Goal: Task Accomplishment & Management: Manage account settings

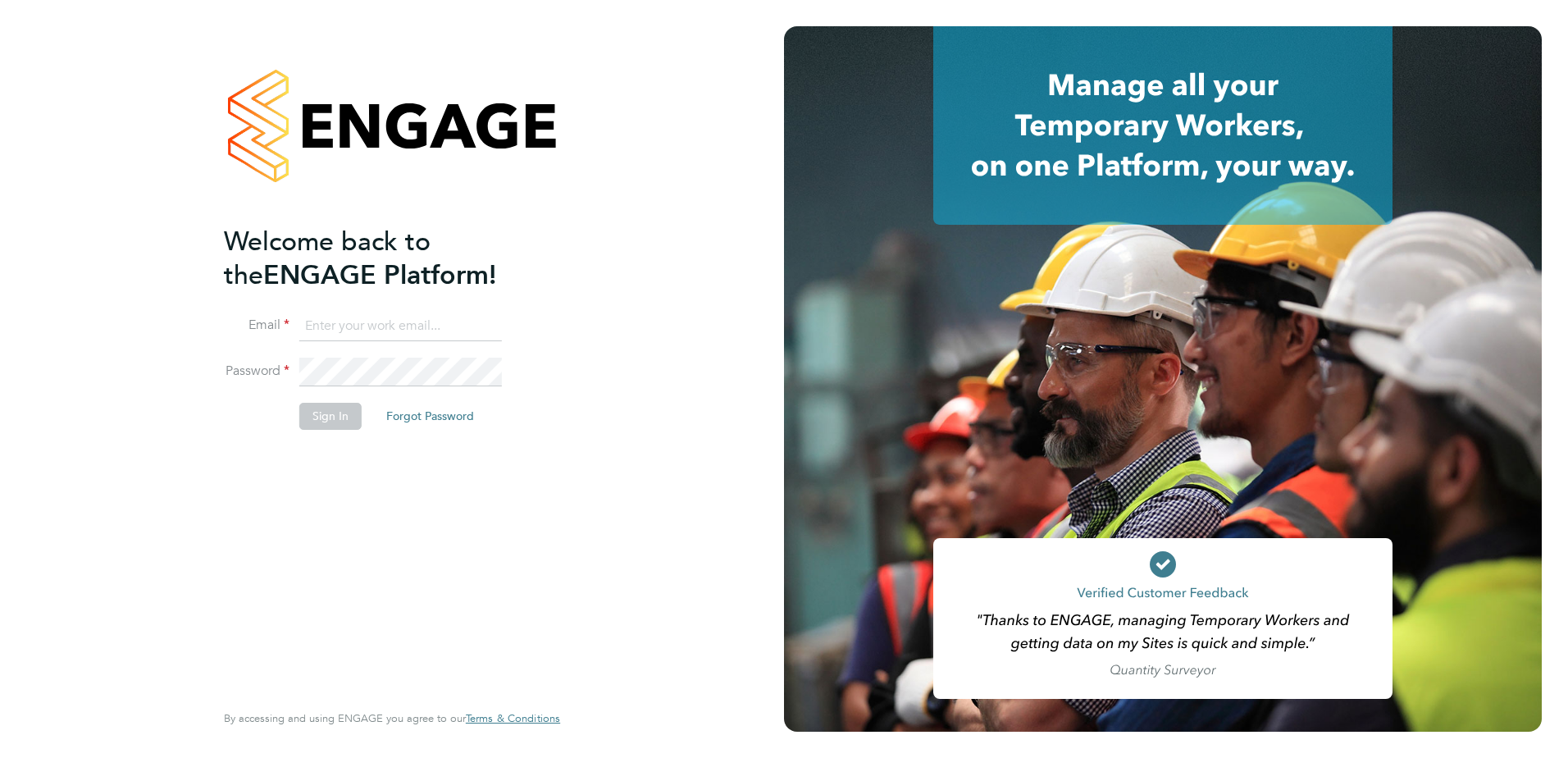
type input "adam.bouncer@vistry.co.uk"
click at [322, 418] on button "Sign In" at bounding box center [330, 416] width 62 height 27
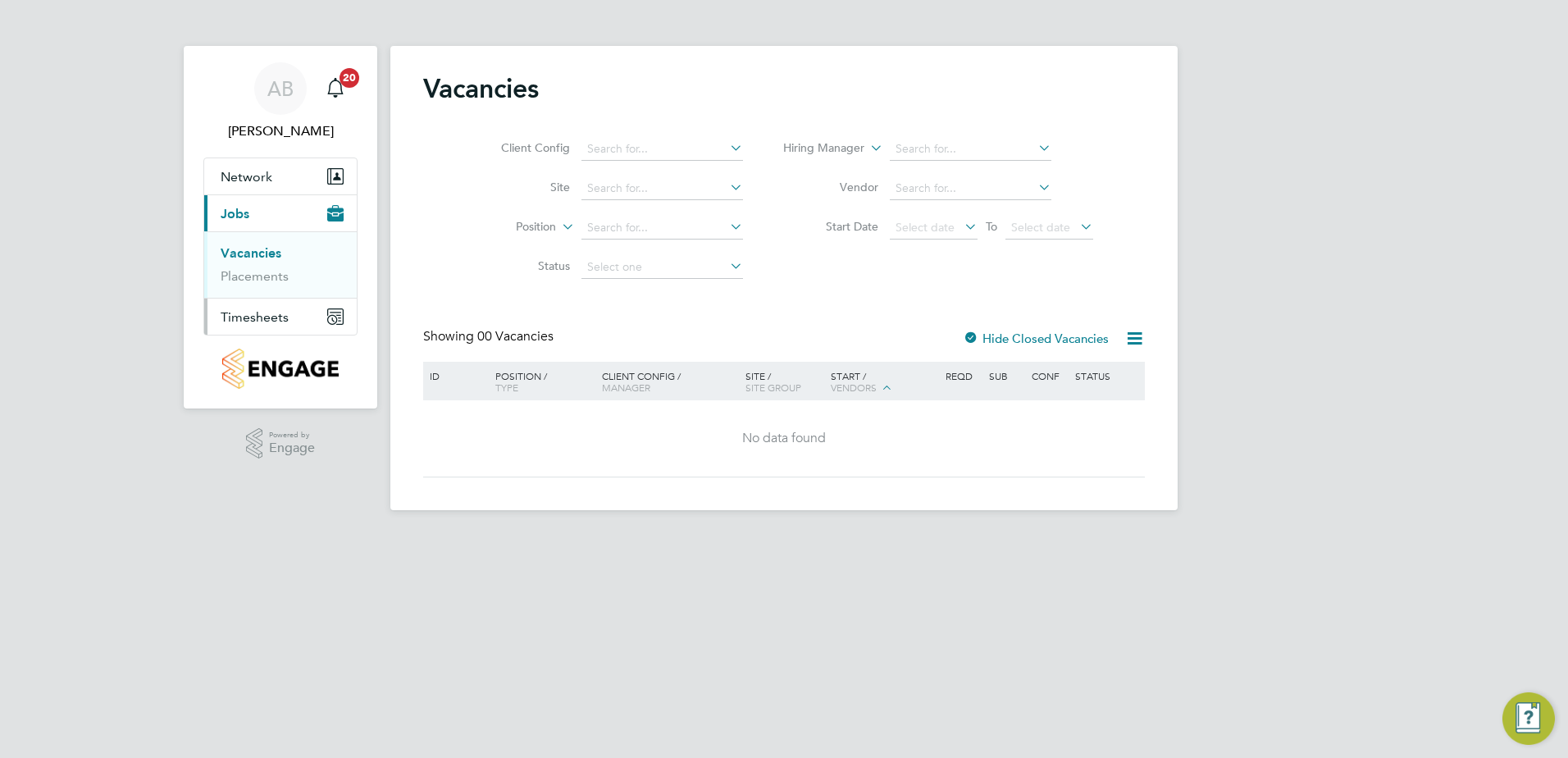
click at [269, 318] on span "Timesheets" at bounding box center [254, 317] width 68 height 16
click at [267, 294] on link "Timesheets" at bounding box center [254, 291] width 68 height 16
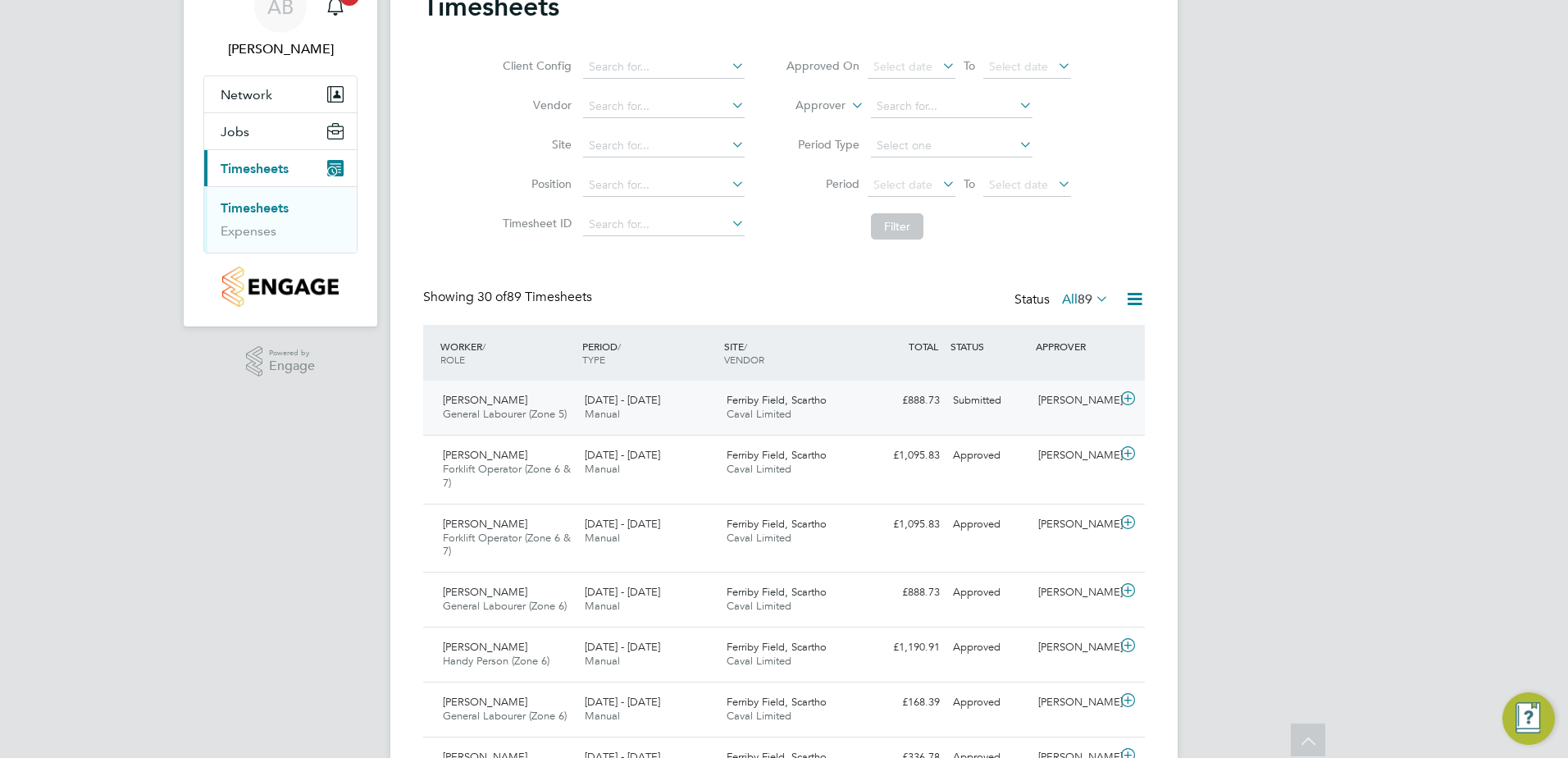
click at [875, 411] on div "£888.73 Submitted" at bounding box center [903, 401] width 85 height 27
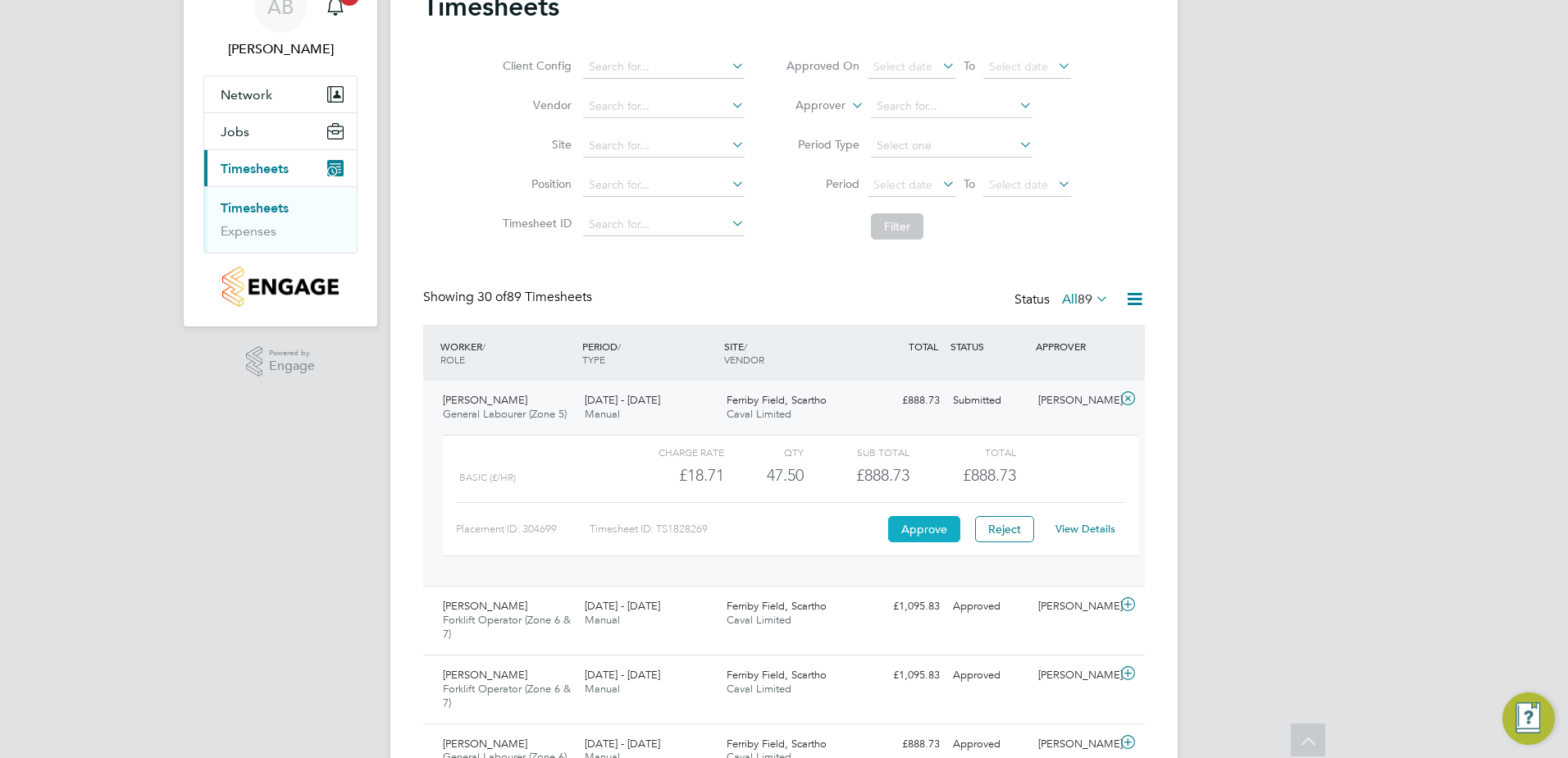
click at [904, 525] on button "Approve" at bounding box center [924, 530] width 72 height 27
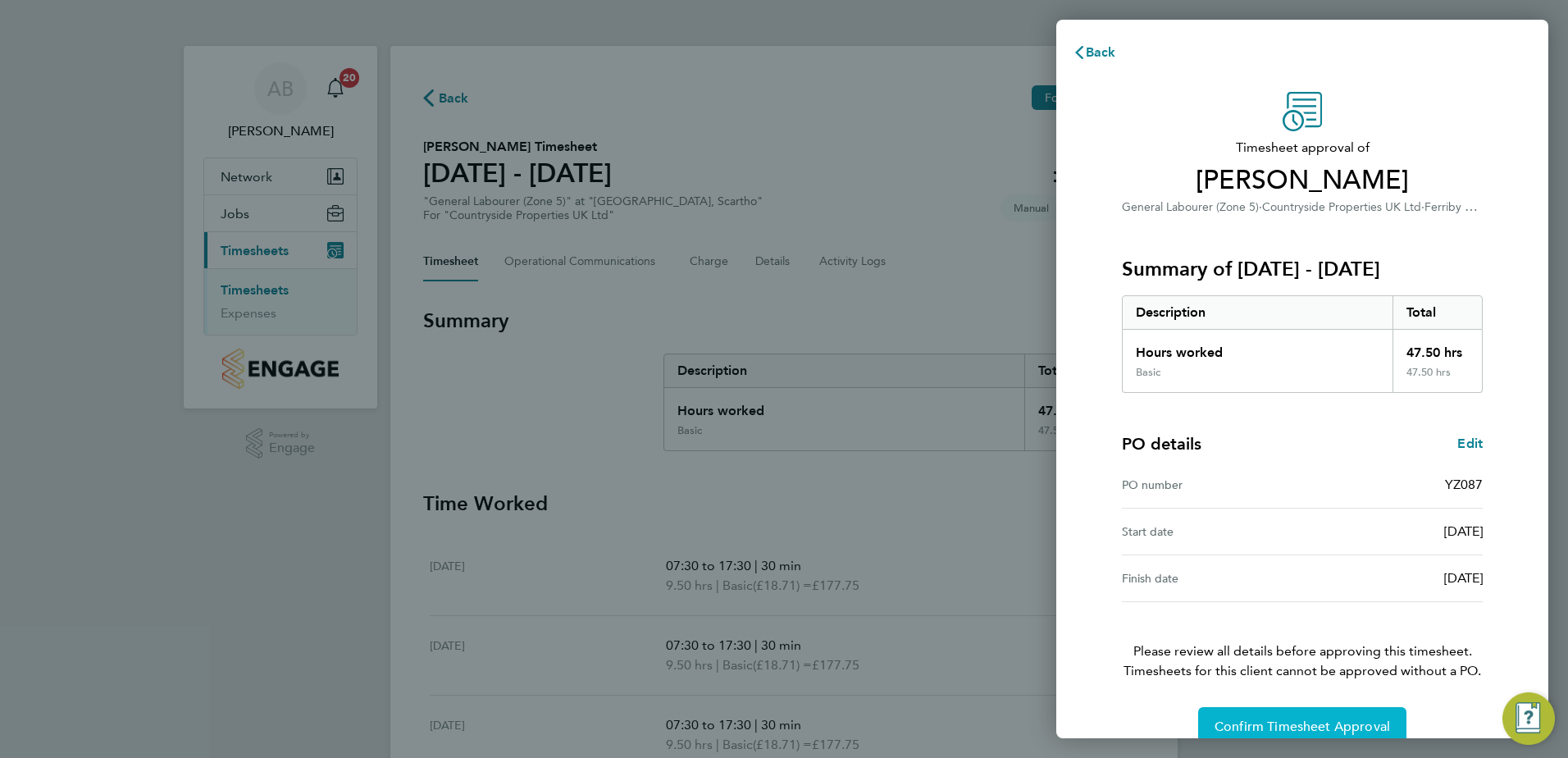
click at [1330, 722] on span "Confirm Timesheet Approval" at bounding box center [1302, 727] width 176 height 16
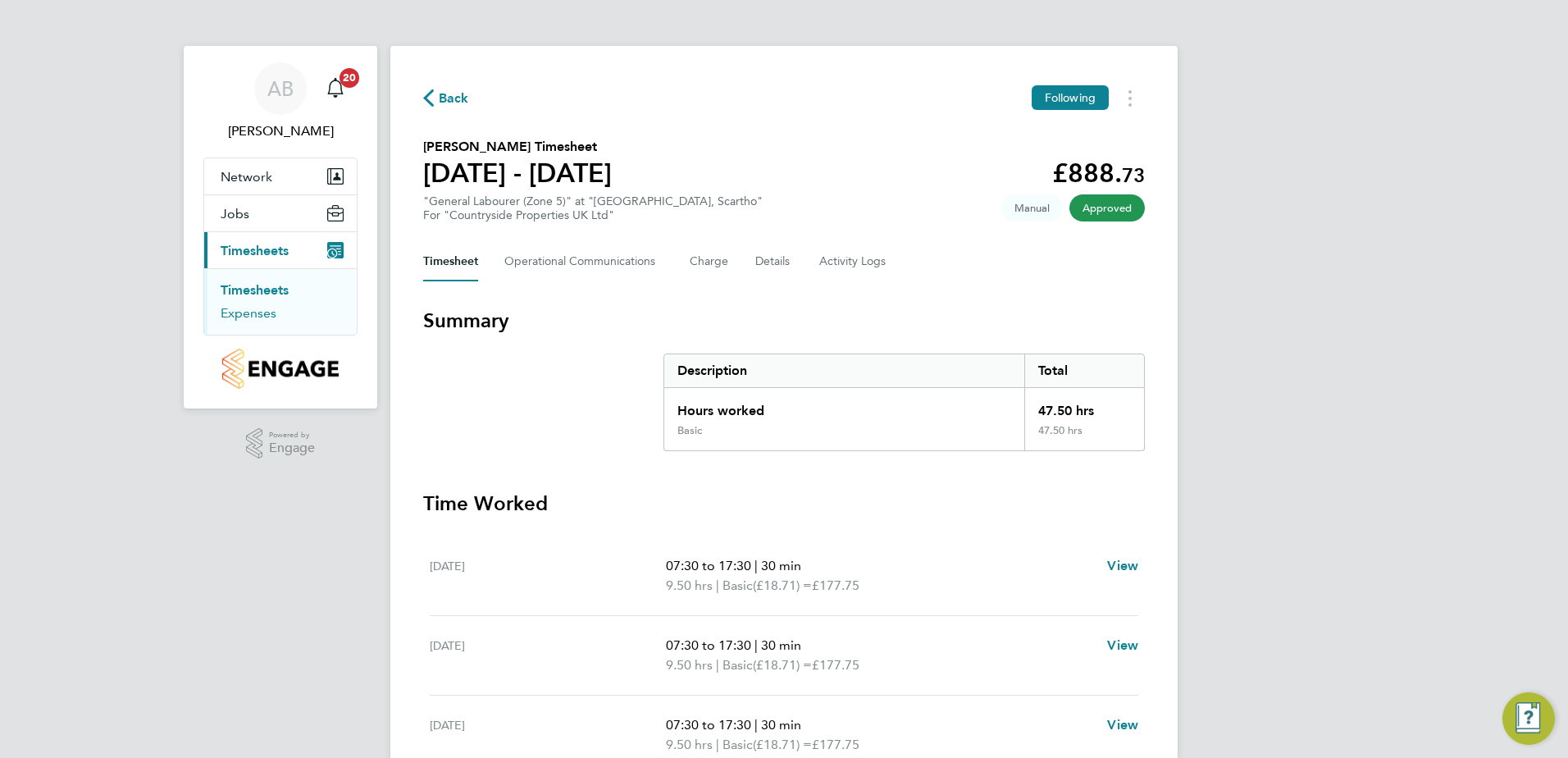
click at [262, 308] on link "Expenses" at bounding box center [248, 313] width 56 height 16
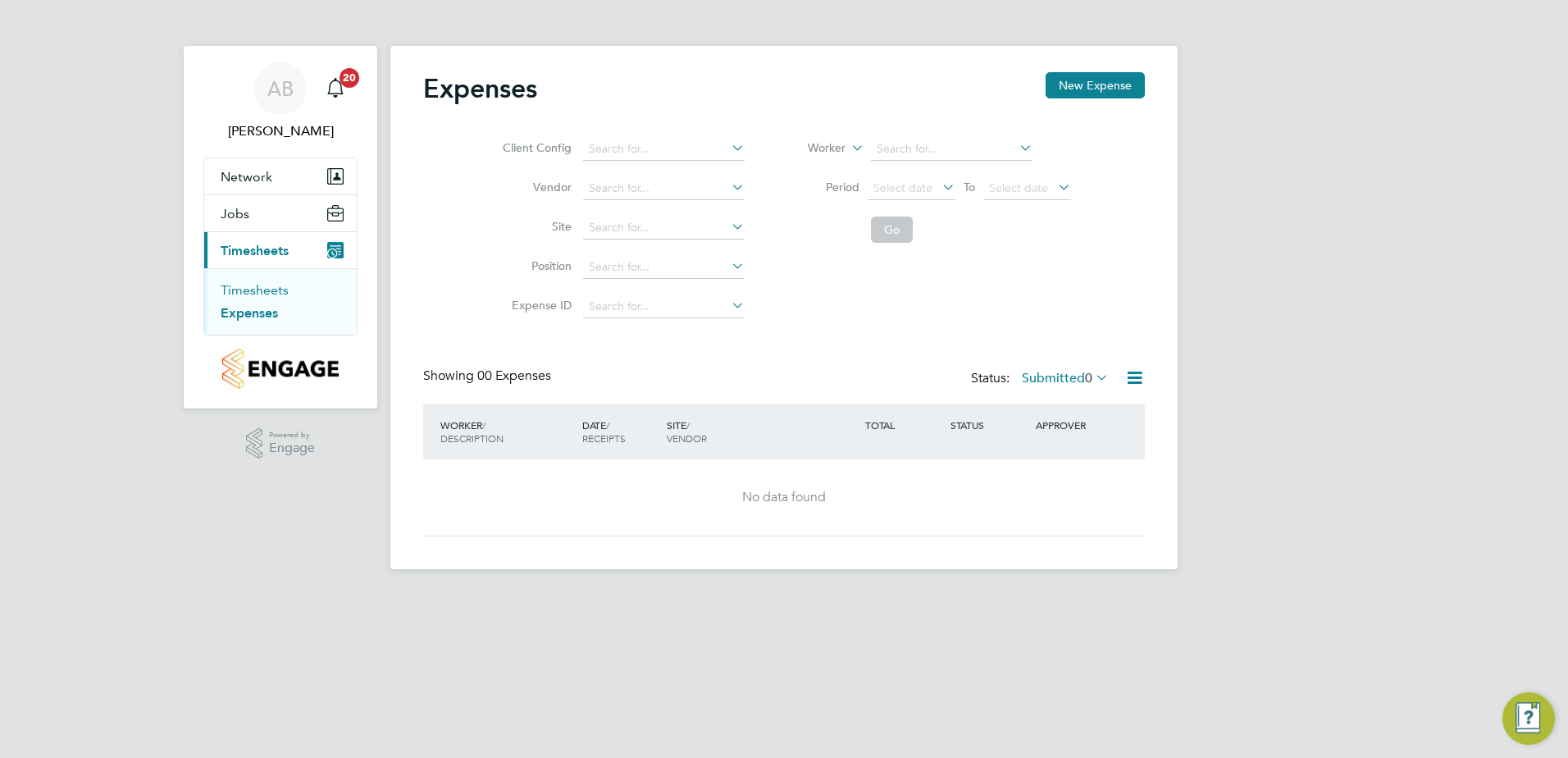
click at [277, 290] on link "Timesheets" at bounding box center [254, 291] width 68 height 16
